Goal: Information Seeking & Learning: Learn about a topic

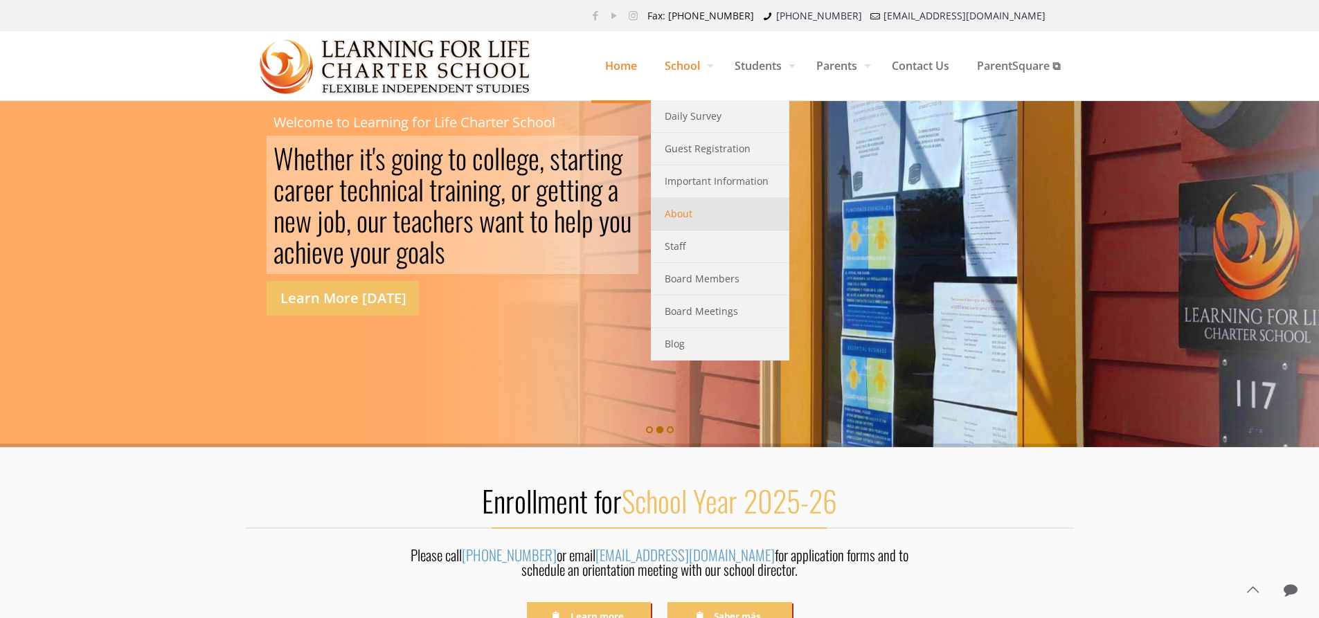
click at [666, 215] on span "About" at bounding box center [679, 214] width 28 height 18
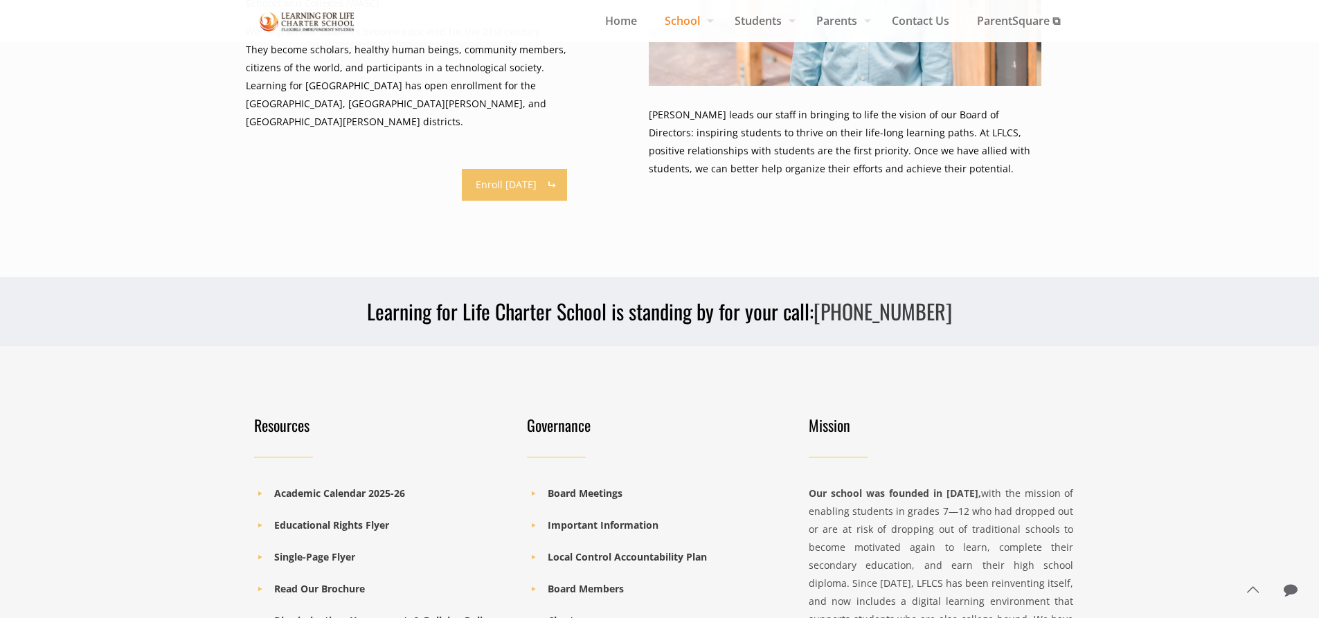
scroll to position [1247, 0]
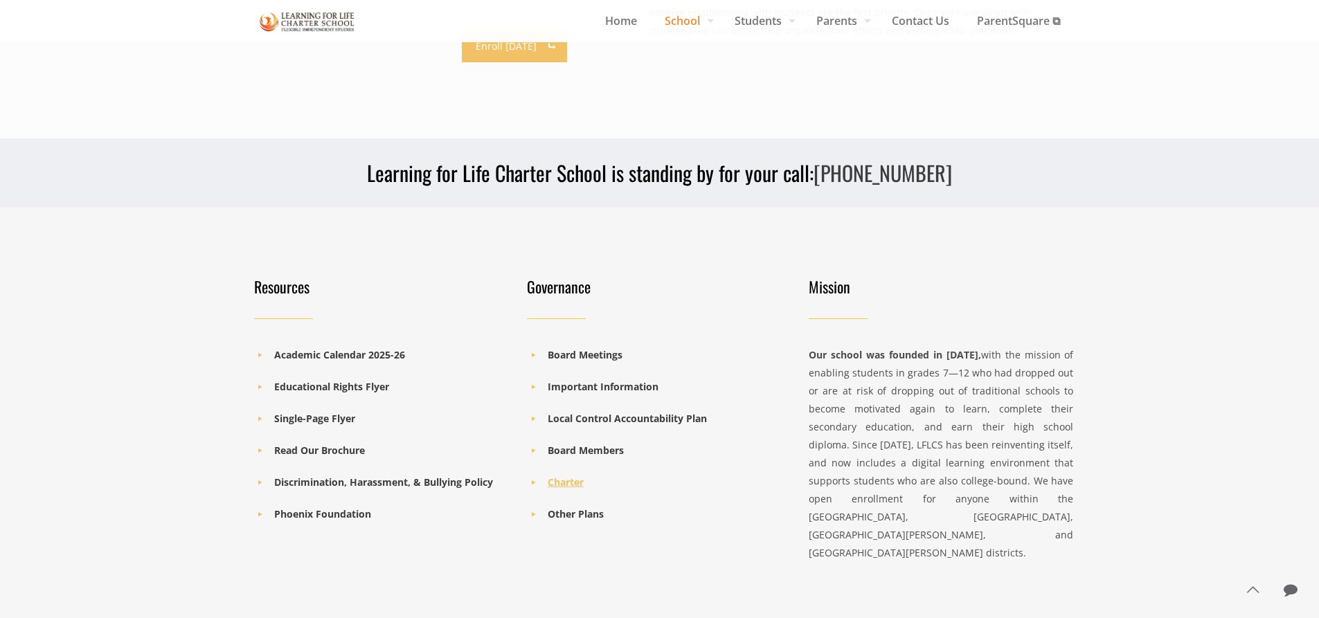
click at [571, 476] on b "Charter" at bounding box center [566, 482] width 36 height 13
click at [567, 476] on b "Charter" at bounding box center [566, 482] width 36 height 13
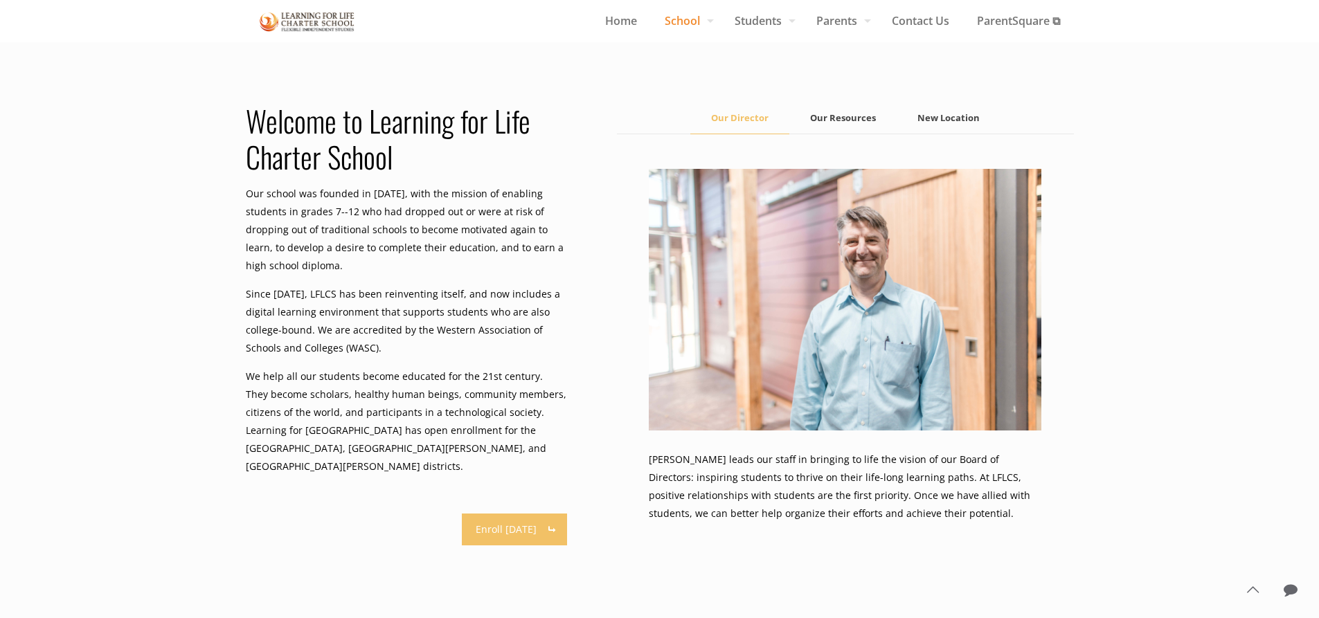
scroll to position [694, 0]
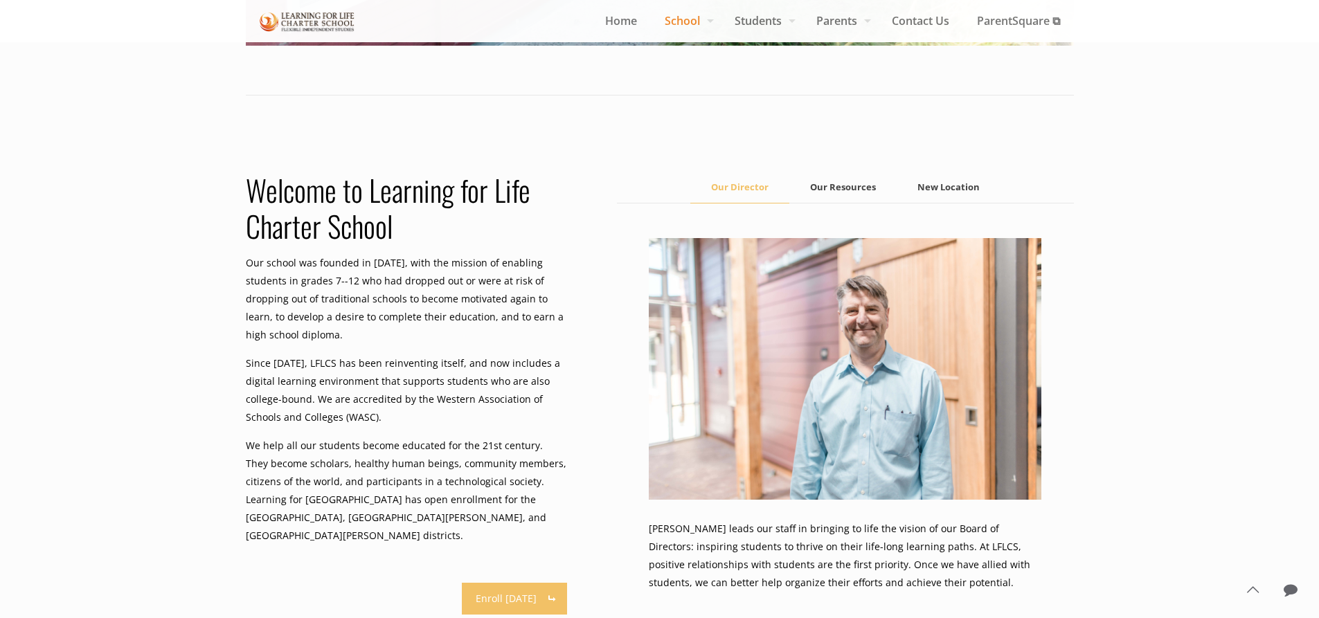
click at [939, 183] on link "New Location" at bounding box center [949, 187] width 104 height 31
